Goal: Find specific page/section: Find specific page/section

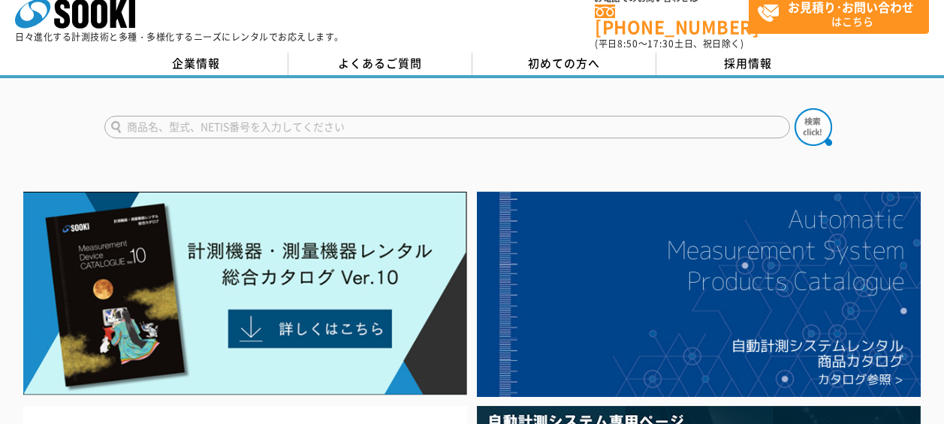
click at [342, 119] on input "text" at bounding box center [447, 127] width 686 height 23
type input "RWP"
click at [795, 108] on button at bounding box center [814, 127] width 38 height 38
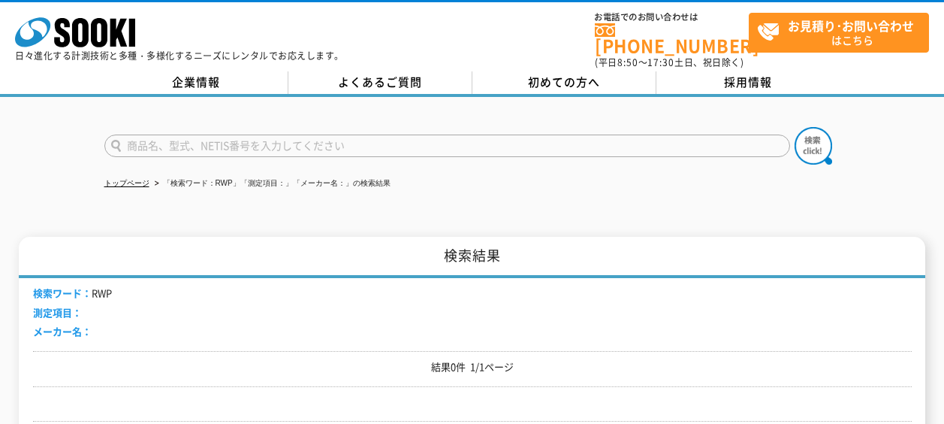
click at [185, 134] on input "text" at bounding box center [447, 145] width 686 height 23
click at [109, 143] on input "ポータブルトラック" at bounding box center [447, 145] width 686 height 23
click at [310, 140] on input "ポータブルトラック" at bounding box center [447, 145] width 686 height 23
click at [795, 127] on button at bounding box center [814, 146] width 38 height 38
drag, startPoint x: 229, startPoint y: 130, endPoint x: 42, endPoint y: 158, distance: 189.2
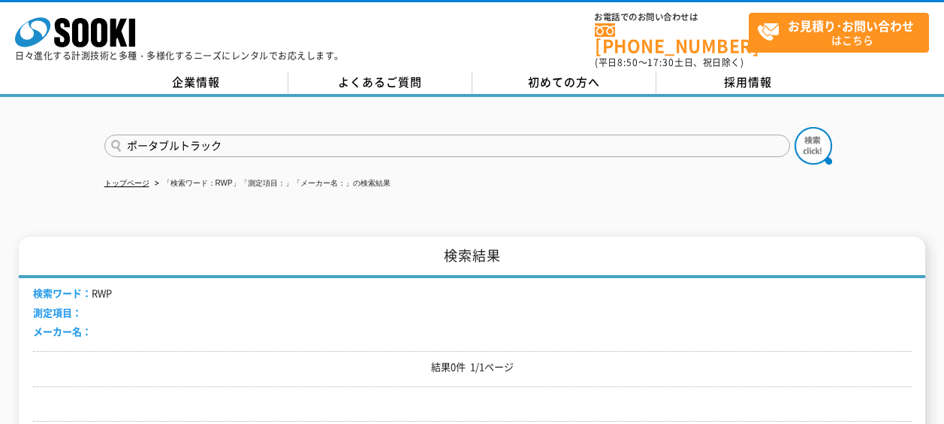
click at [42, 158] on div "ポータブルトラック トップページ 「検索ワード：RWP」「測定項目：」「メーカー名：」の検索結果 検索結果 検索ワード： RWP 測定項目： メーカー名： 結…" at bounding box center [472, 288] width 944 height 382
type input "RWP　共和"
click at [795, 127] on button at bounding box center [814, 146] width 38 height 38
